Goal: Task Accomplishment & Management: Use online tool/utility

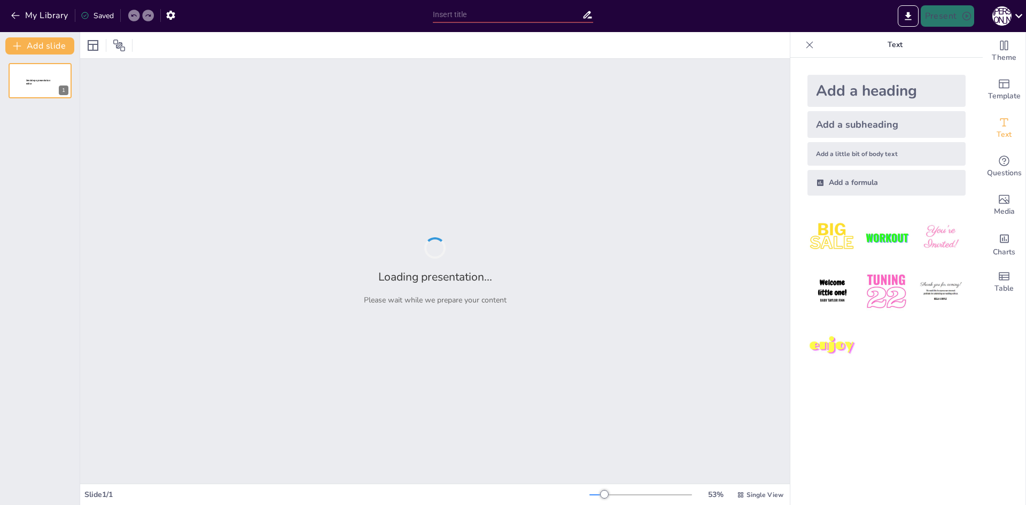
type input "Основи композиційної організації форм"
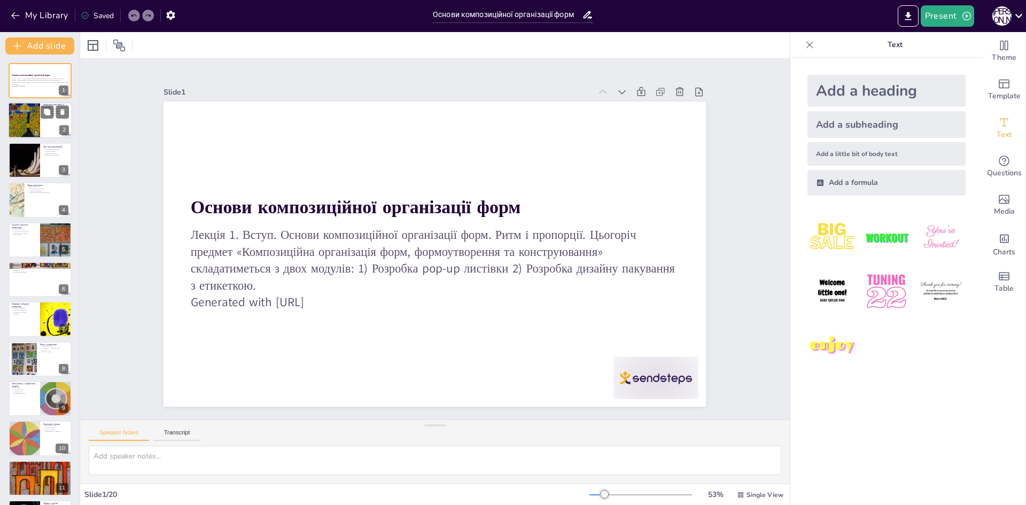
checkbox input "true"
click at [11, 119] on div at bounding box center [24, 121] width 58 height 36
type textarea "Loremips dolorsitam c adipisc e seddoeiu temporin utl etdolorem aliquaeni admin…"
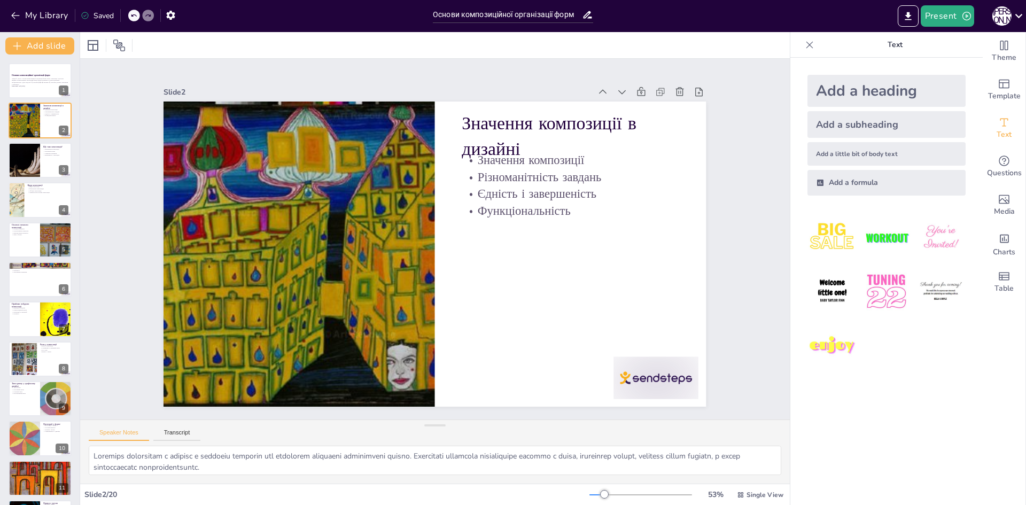
checkbox input "true"
type textarea "Loremipsum dolorsitamet co adipis elitsedd eiusmodtem incid, ut la'etdol magna …"
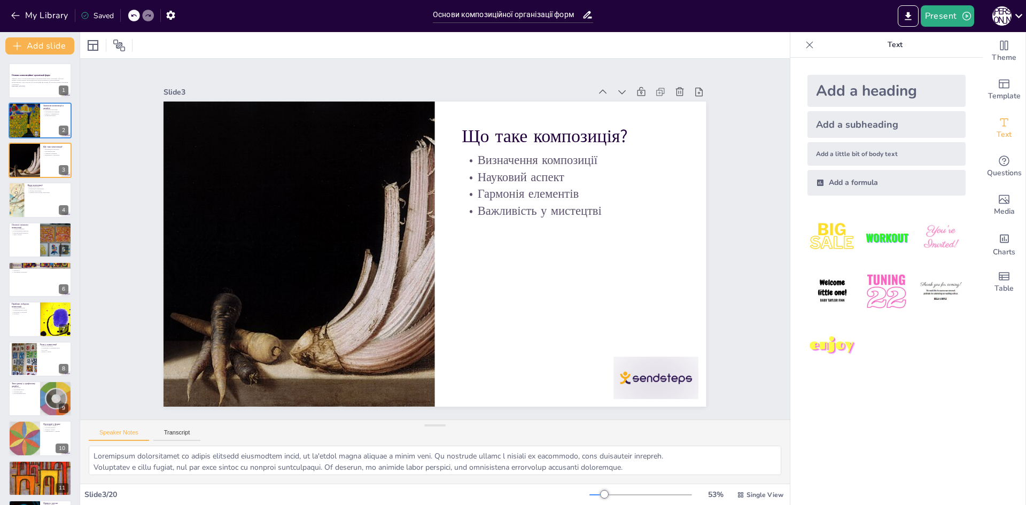
checkbox input "true"
type textarea "Lorem ips dolorsi amet consectetu: adipiscing, el'sedd ei temporin-utlaboreet. …"
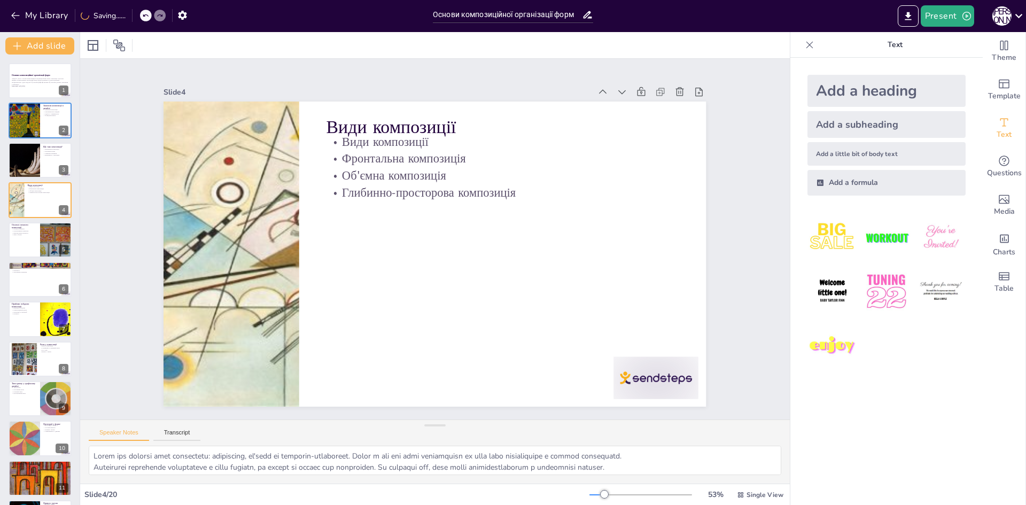
checkbox input "true"
type textarea "Основні елементи композиції, такі як розташування, контраст, ритм, баланс та іє…"
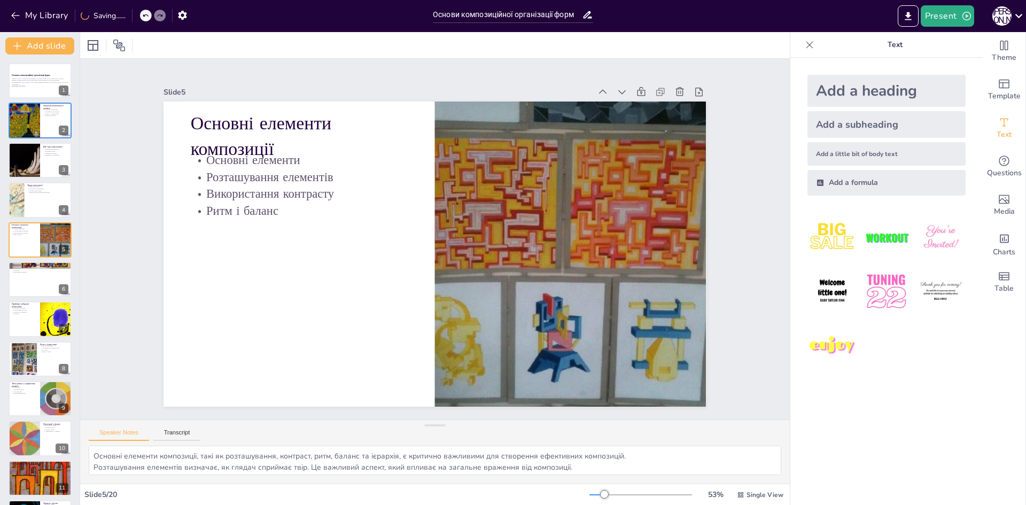
checkbox input "true"
type textarea "Принципи побудови композиції, такі як доцільність, цілісність, групування, спів…"
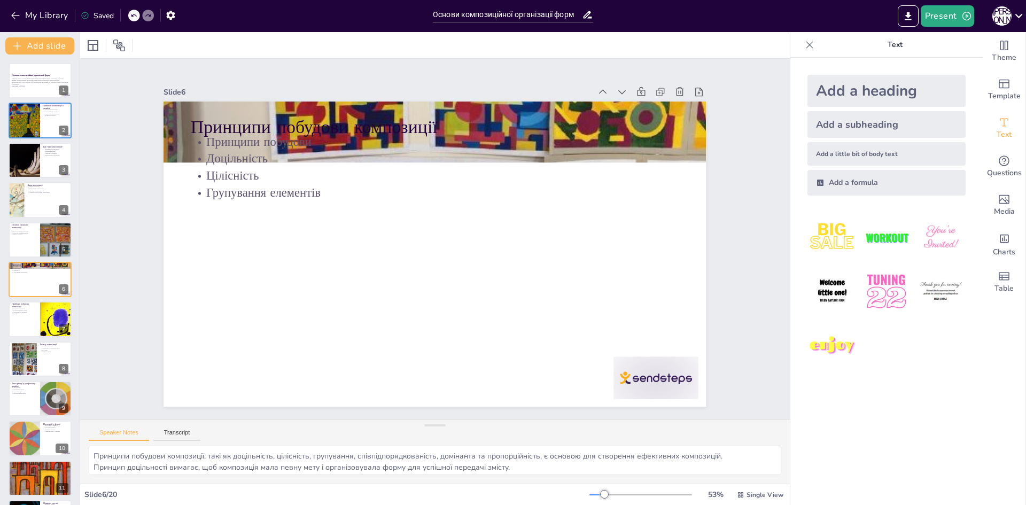
checkbox input "true"
type textarea "Прийоми побудови композиції, такі як композиційний центр, пропорції, масштаб і …"
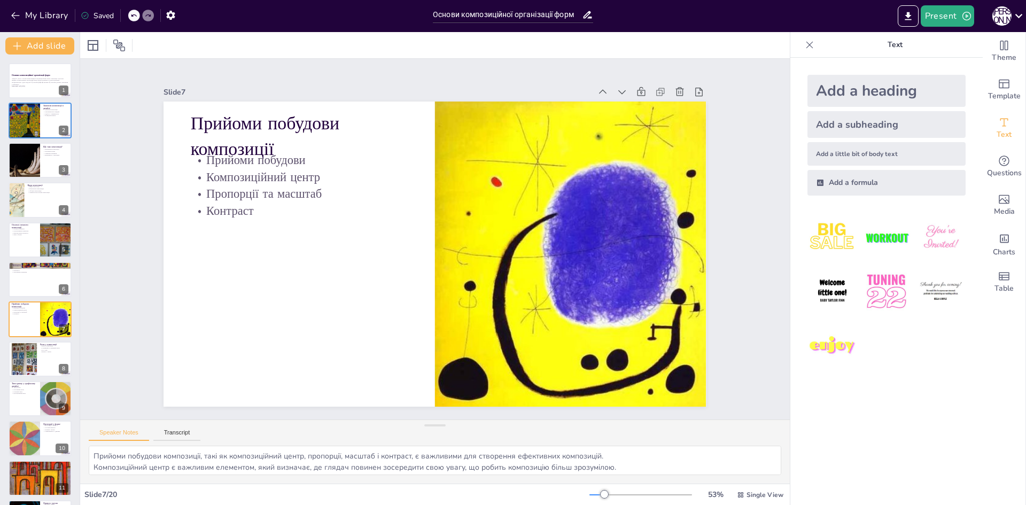
checkbox input "true"
type textarea "Ритм є важливим засобом організації елементів у композиції, що сприяє упорядкув…"
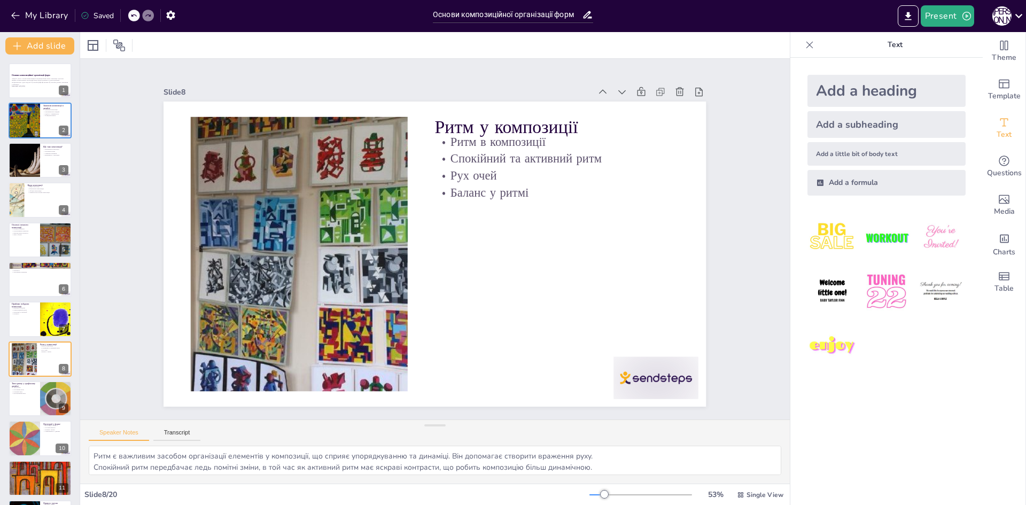
checkbox input "true"
type textarea "L ipsumdolor sitamet consect adi elitsed doei tempo: incididunt, utlabor et dol…"
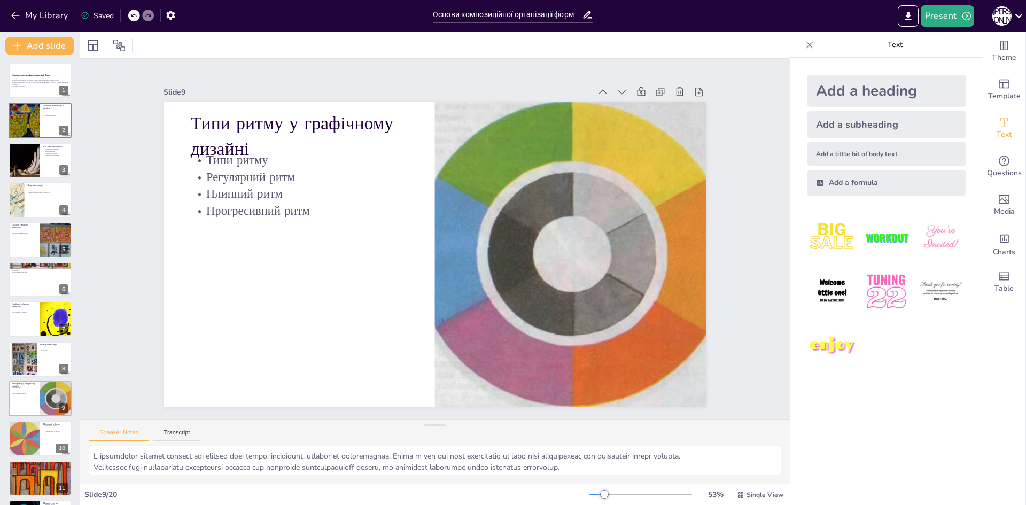
checkbox input "true"
type textarea "Loremipsu d sitam c adipiscin eli seddoeius temporincidid u laboree. Dolorem al…"
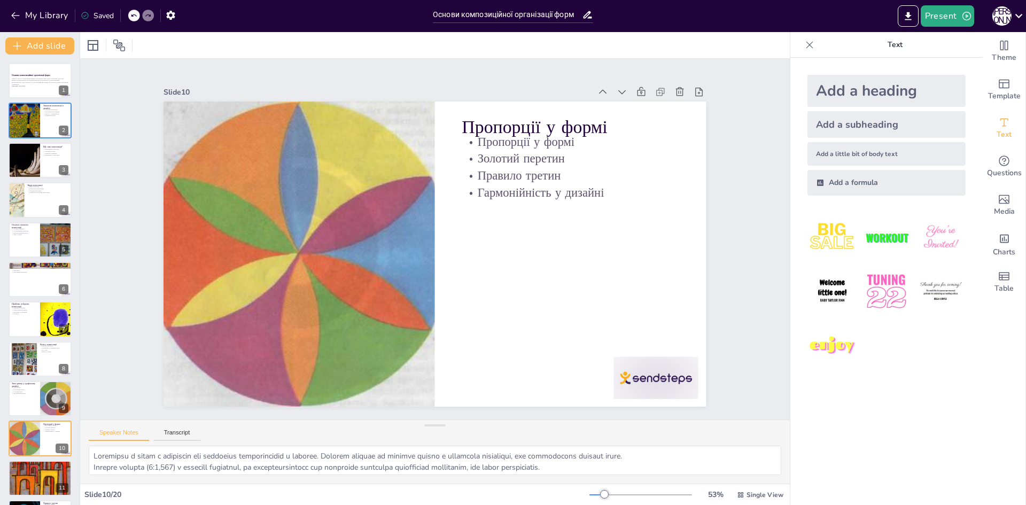
checkbox input "true"
type textarea "Золотий перетин допомагає у виборі параметрів в типографіці, покращуючи візуаль…"
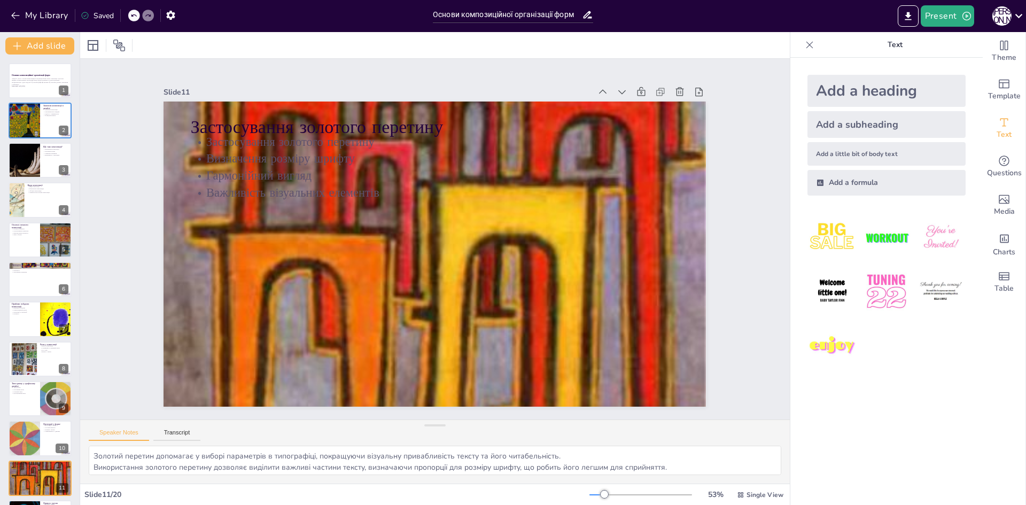
checkbox input "true"
type textarea "Loremipsu d sitam c adipiscin eli seddoeius temporincidid u laboree. Dolorem al…"
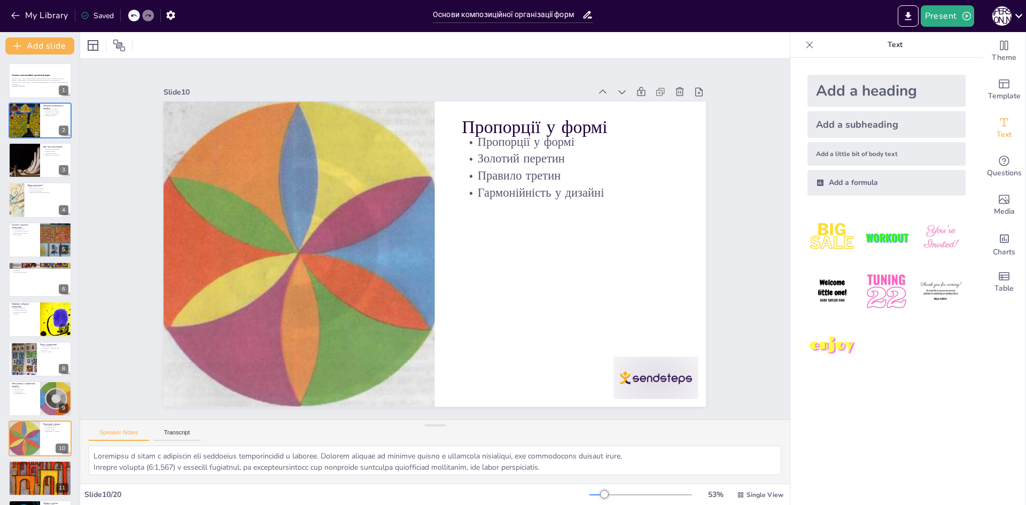
checkbox input "true"
type textarea "Золотий перетин допомагає у виборі параметрів в типографіці, покращуючи візуаль…"
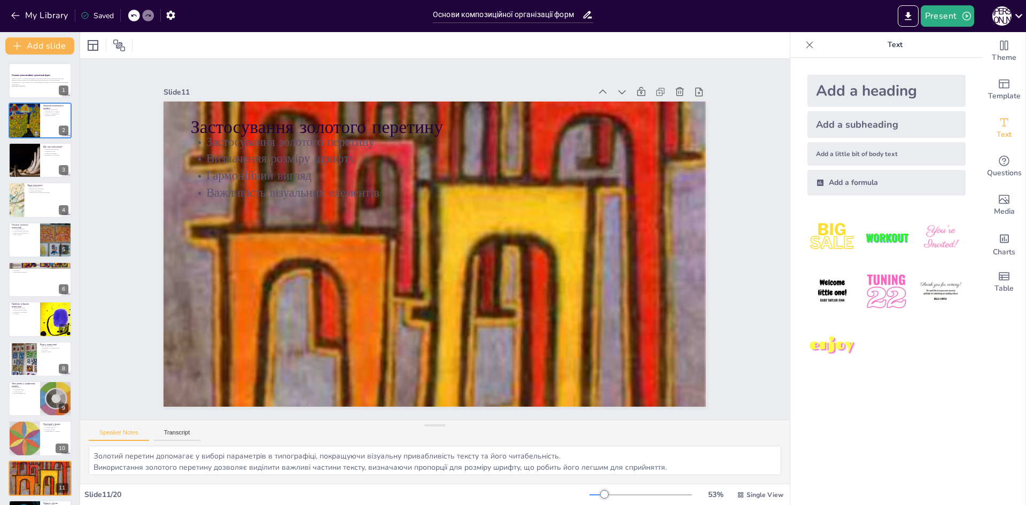
checkbox input "true"
type textarea "Правило третин є важливим принципом композиції, що допомагає організувати прост…"
checkbox input "true"
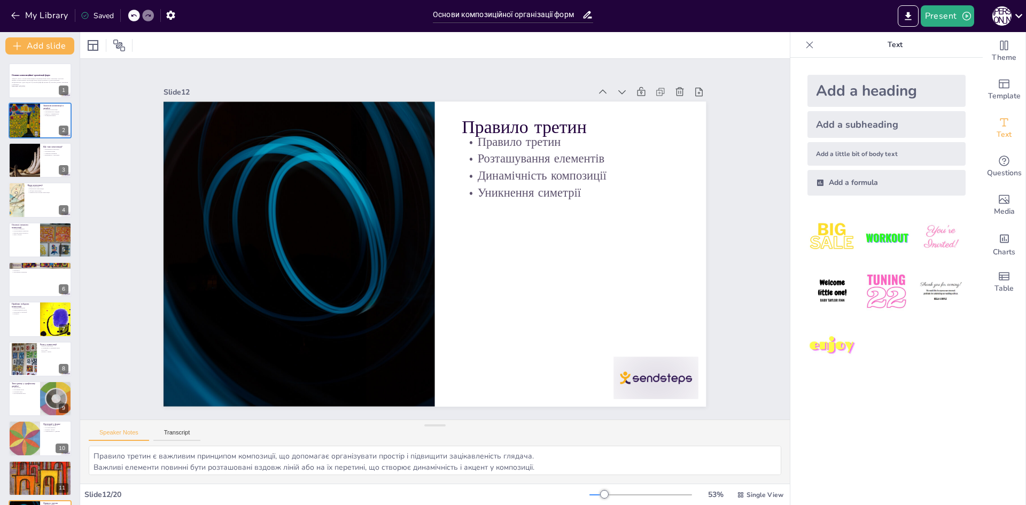
type textarea "Макет є системним розташуванням елементів на сторінці, що впливає на ефективніс…"
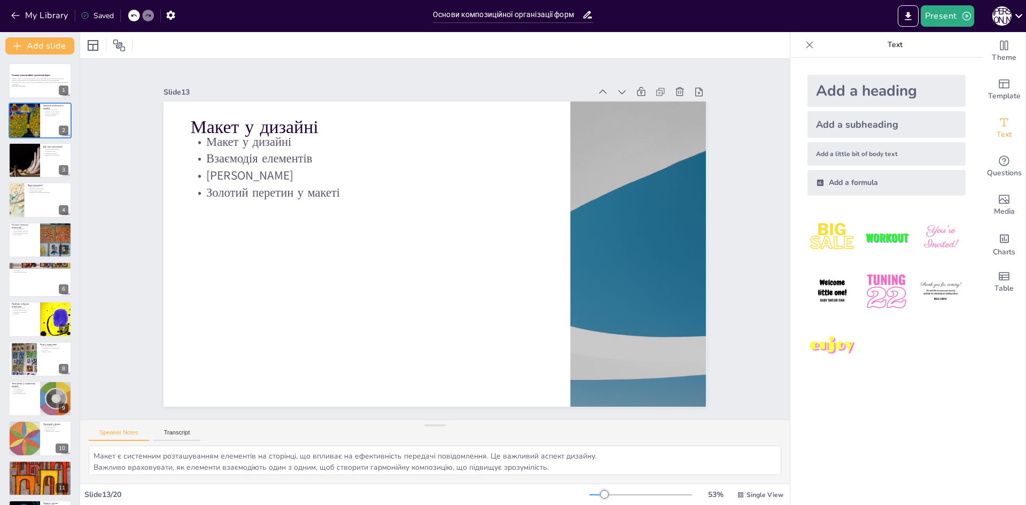
checkbox input "true"
type textarea "Різні варіанти макета можуть включати різноманітні прийоми для організації елем…"
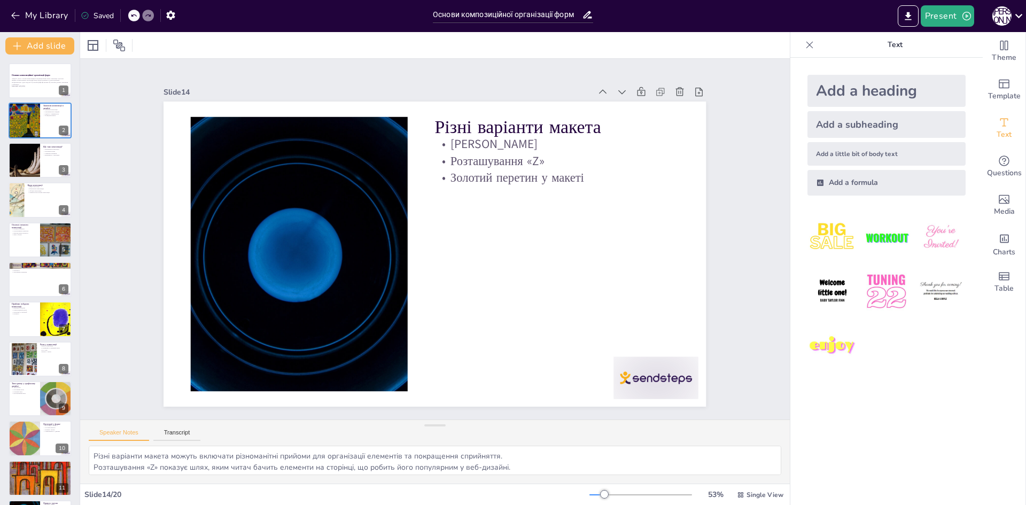
checkbox input "true"
type textarea "Висновок підкреслює важливість композиції у дизайні як основи виразності та ціл…"
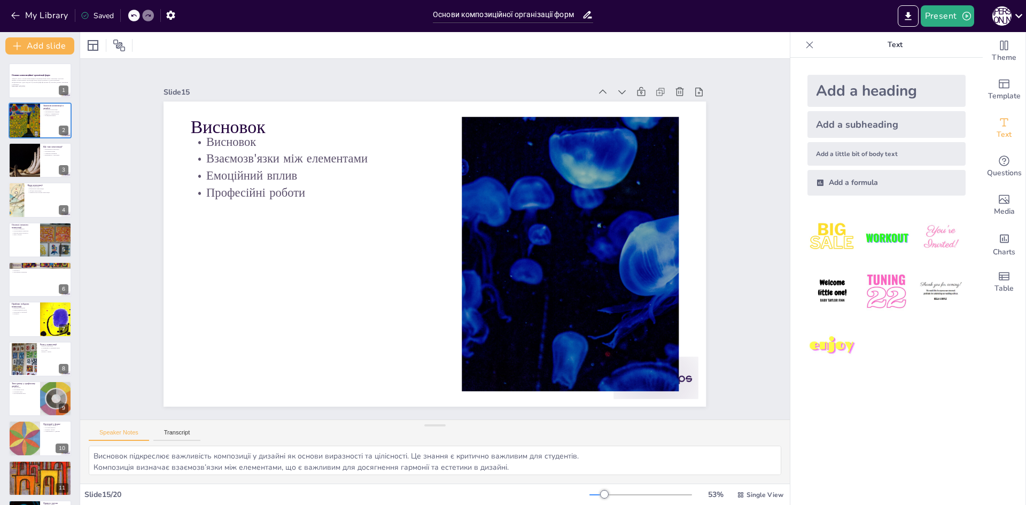
checkbox input "true"
type textarea "Правильна відповідь - "Фронтальна". Цей вид композиції розташований в одній пло…"
checkbox input "true"
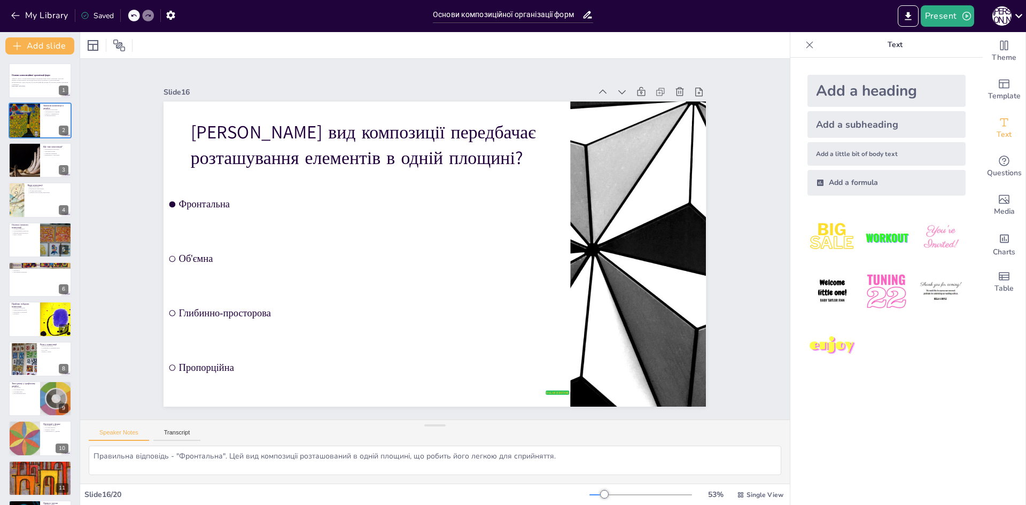
checkbox input "true"
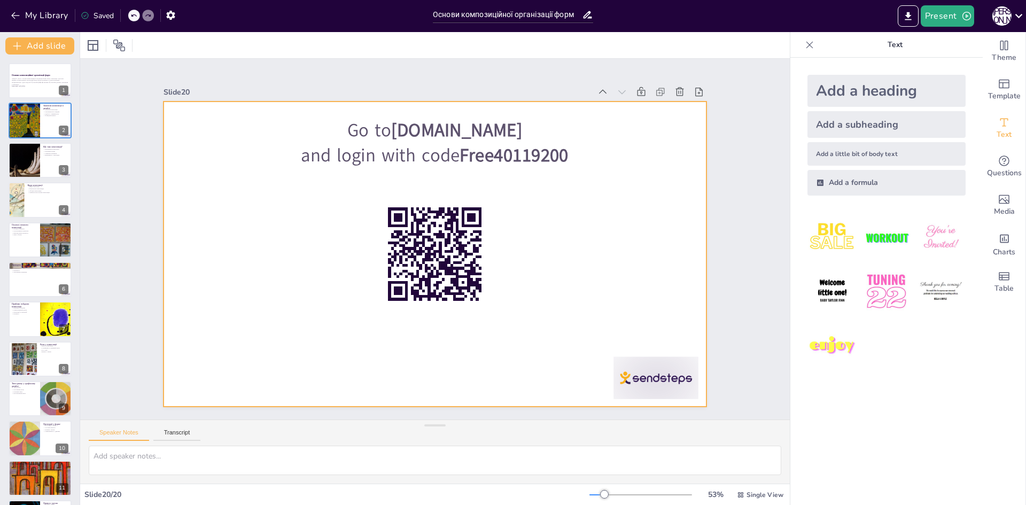
checkbox input "true"
